Goal: Task Accomplishment & Management: Use online tool/utility

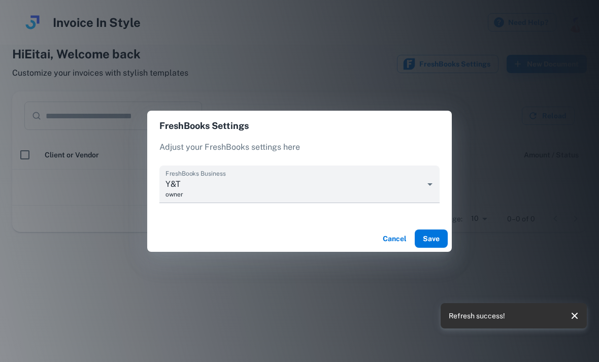
click at [437, 233] on button "Save" at bounding box center [431, 238] width 33 height 18
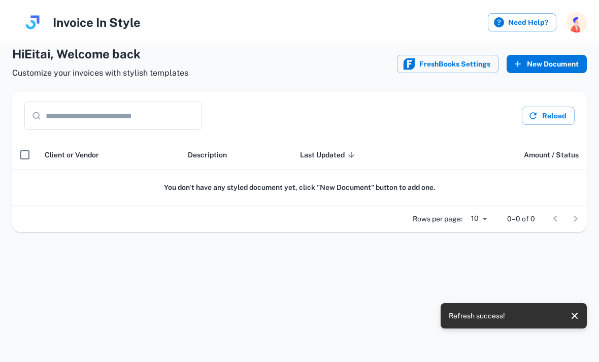
click at [528, 65] on button "New Document" at bounding box center [547, 64] width 80 height 18
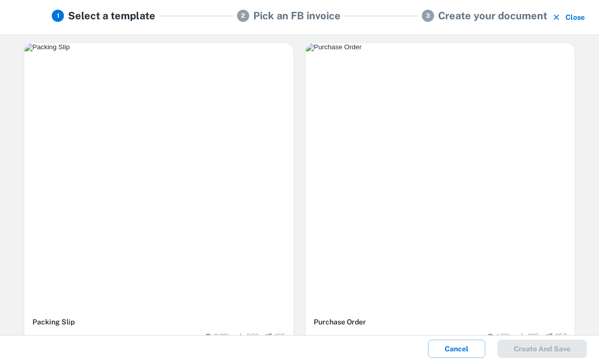
click at [521, 51] on img "button" at bounding box center [440, 47] width 269 height 8
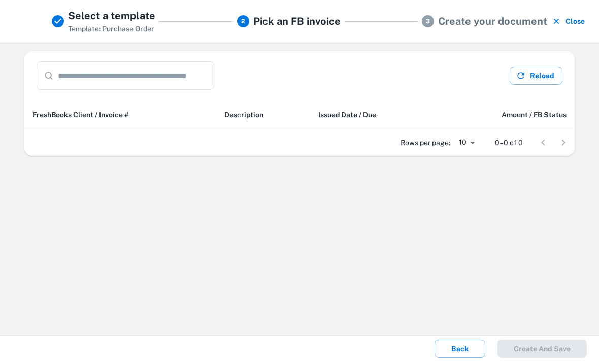
click at [56, 182] on div "​ ​ Reload FreshBooks Client / Invoice # Description Issued Date / Due Amount /…" at bounding box center [299, 189] width 599 height 293
click at [69, 195] on div "​ ​ Reload FreshBooks Client / Invoice # Description Issued Date / Due Amount /…" at bounding box center [299, 189] width 599 height 293
click at [51, 140] on div "Rows per page: 10 ** 0–0 of 0" at bounding box center [299, 142] width 550 height 26
click at [68, 85] on input "text" at bounding box center [136, 75] width 156 height 28
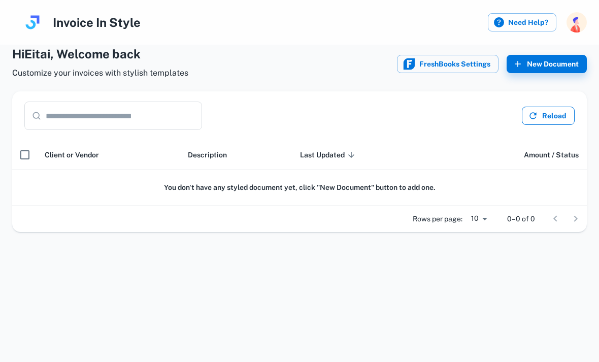
click at [561, 117] on button "Reload" at bounding box center [548, 116] width 53 height 18
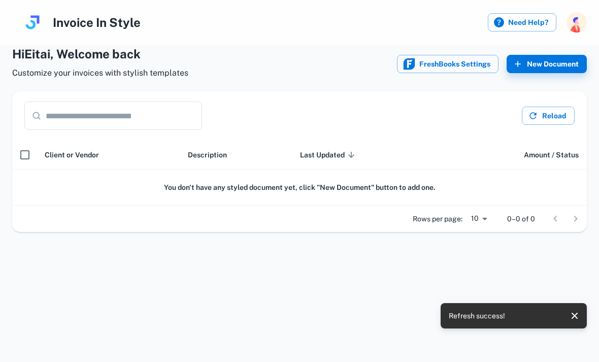
click at [54, 119] on input "text" at bounding box center [124, 116] width 156 height 28
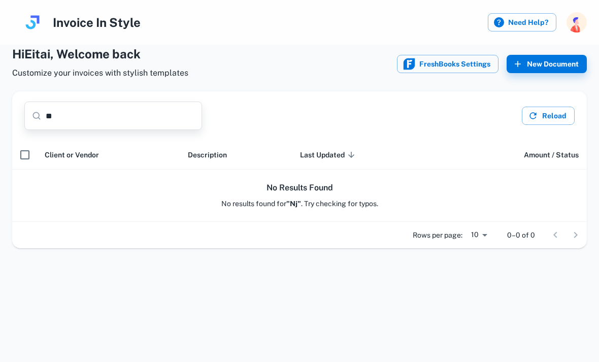
type input "*"
type input "**"
click at [571, 56] on button "New Document" at bounding box center [547, 64] width 80 height 18
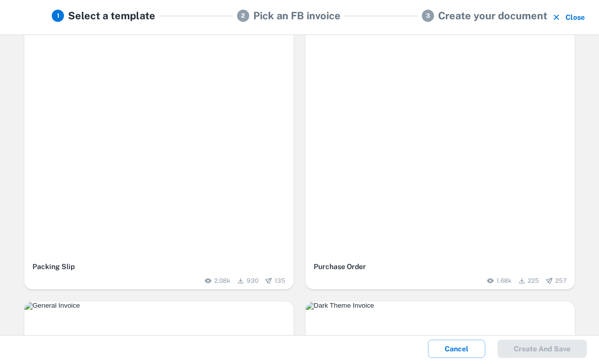
scroll to position [39, 0]
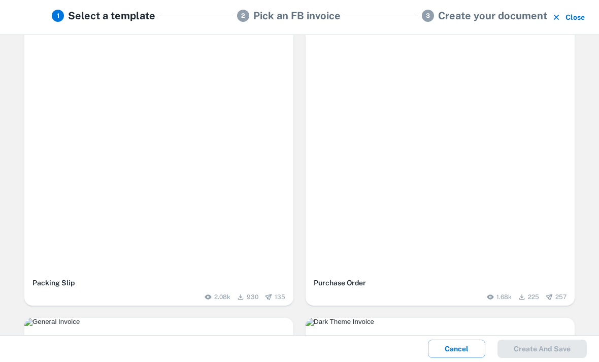
click at [68, 12] on img "button" at bounding box center [158, 8] width 269 height 8
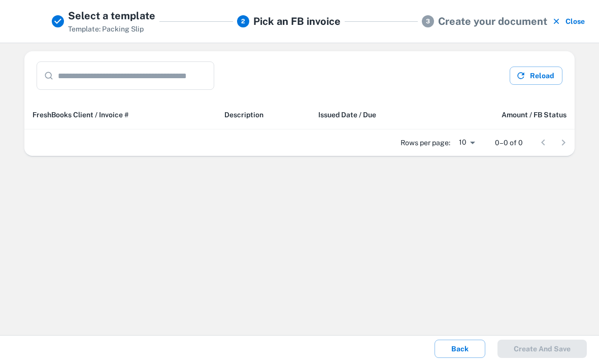
scroll to position [0, 0]
click at [528, 74] on button "Reload" at bounding box center [536, 75] width 53 height 18
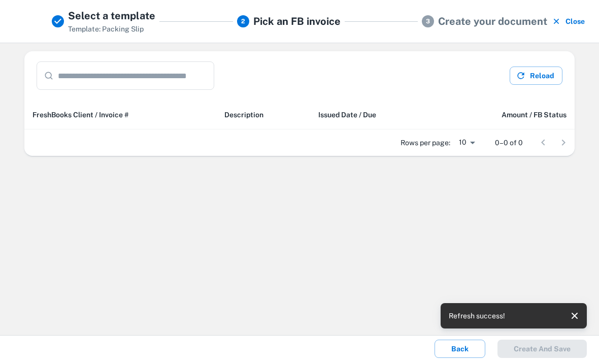
click at [553, 339] on div "Back Create and save" at bounding box center [299, 349] width 599 height 26
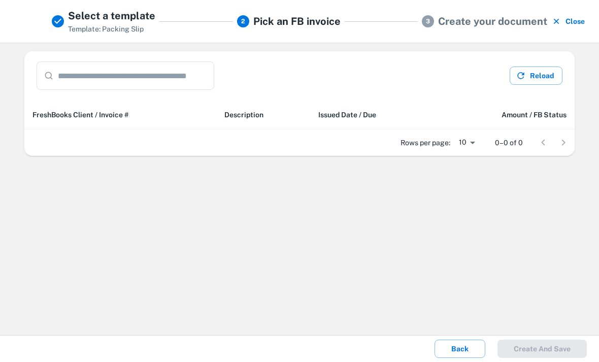
click at [557, 341] on div "Create and save" at bounding box center [541, 349] width 89 height 18
click at [85, 237] on div "​ ​ Reload FreshBooks Client / Invoice # Description Issued Date / Due Amount /…" at bounding box center [299, 189] width 599 height 293
click at [86, 234] on div "​ ​ Reload FreshBooks Client / Invoice # Description Issued Date / Due Amount /…" at bounding box center [299, 189] width 599 height 293
click at [87, 239] on div "​ ​ Reload FreshBooks Client / Invoice # Description Issued Date / Due Amount /…" at bounding box center [299, 189] width 599 height 293
click at [87, 244] on div "​ ​ Reload FreshBooks Client / Invoice # Description Issued Date / Due Amount /…" at bounding box center [299, 189] width 599 height 293
